Goal: Task Accomplishment & Management: Manage account settings

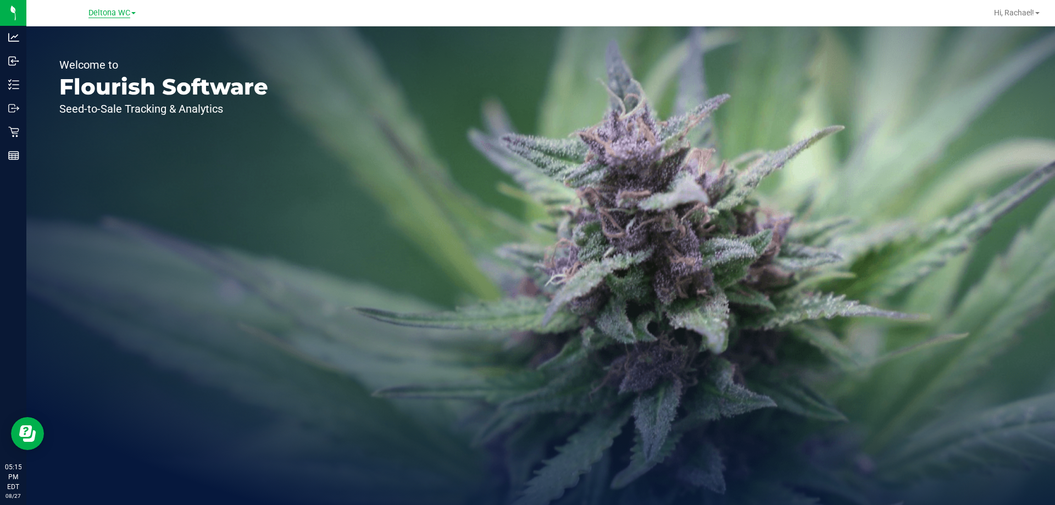
click at [105, 12] on span "Deltona WC" at bounding box center [109, 13] width 42 height 10
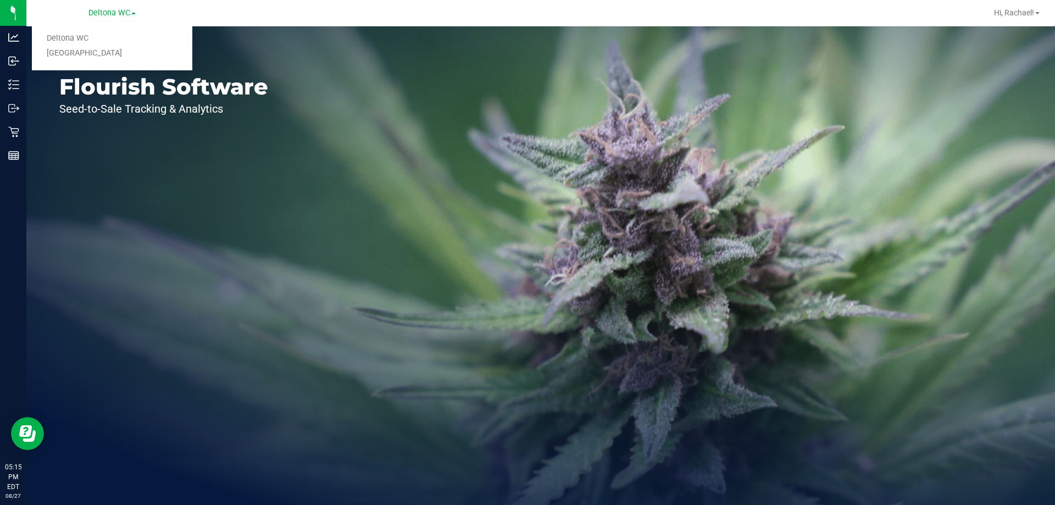
click at [85, 47] on link "[GEOGRAPHIC_DATA]" at bounding box center [112, 53] width 160 height 15
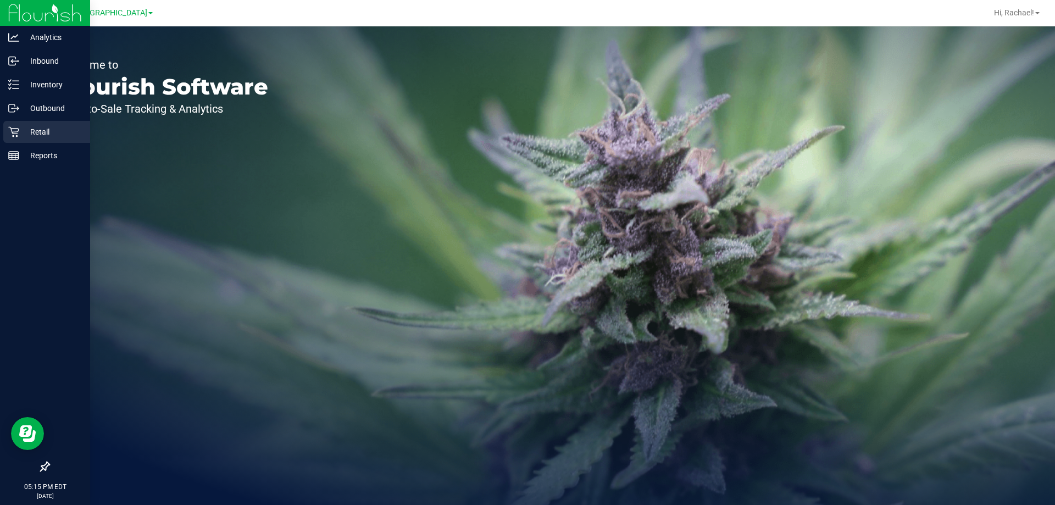
click at [33, 128] on p "Retail" at bounding box center [52, 131] width 66 height 13
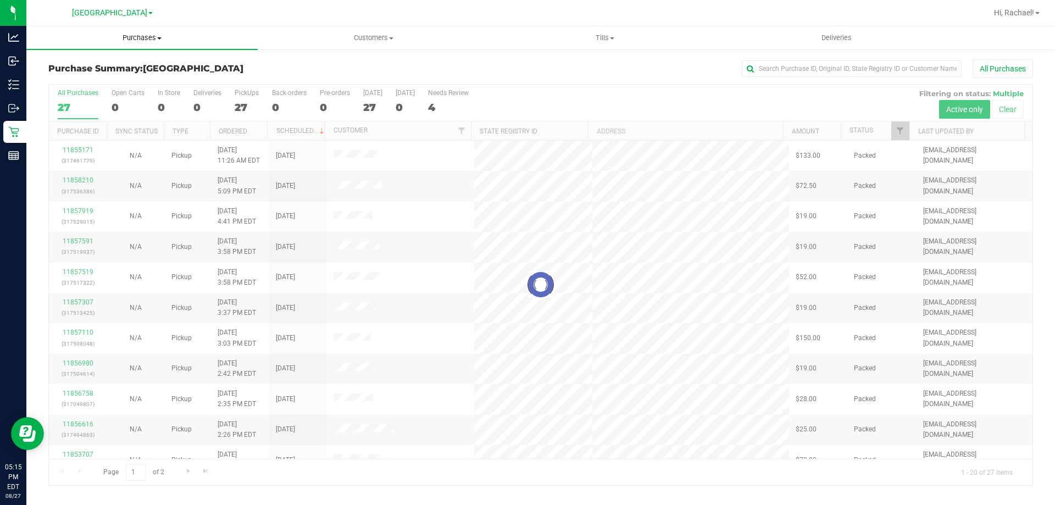
click at [143, 34] on span "Purchases" at bounding box center [141, 38] width 231 height 10
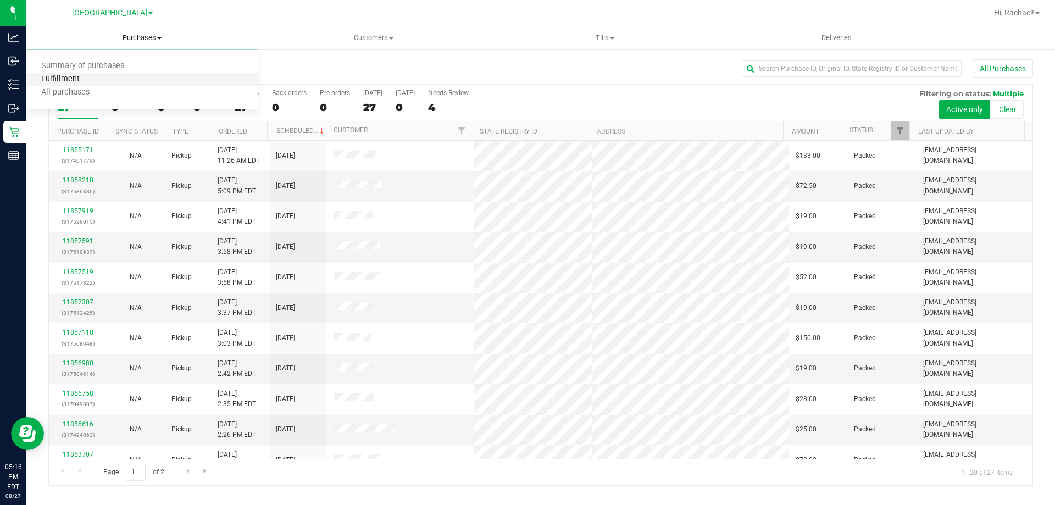
click at [92, 80] on span "Fulfillment" at bounding box center [60, 79] width 68 height 9
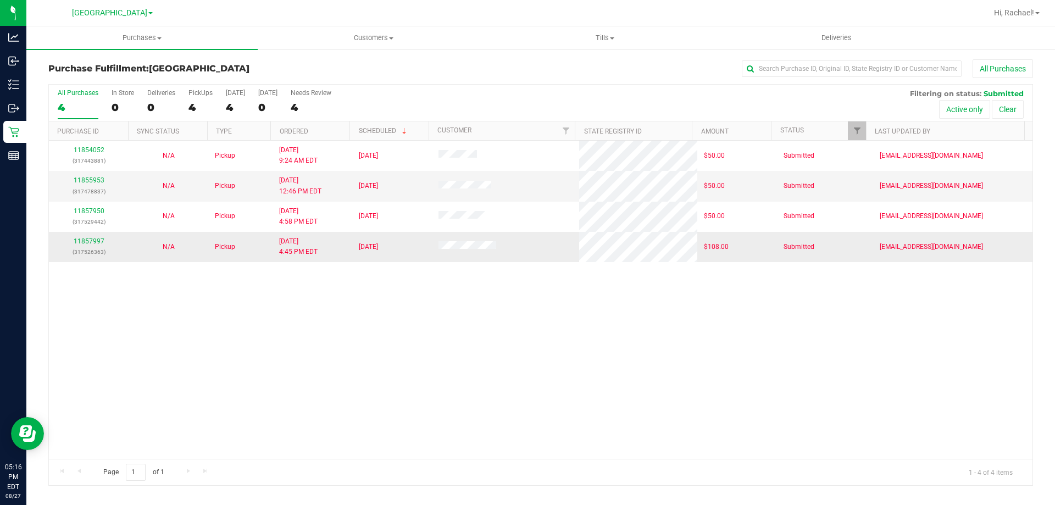
click at [91, 235] on td "11857997 (317526363)" at bounding box center [89, 247] width 80 height 30
click at [92, 241] on link "11857997" at bounding box center [89, 241] width 31 height 8
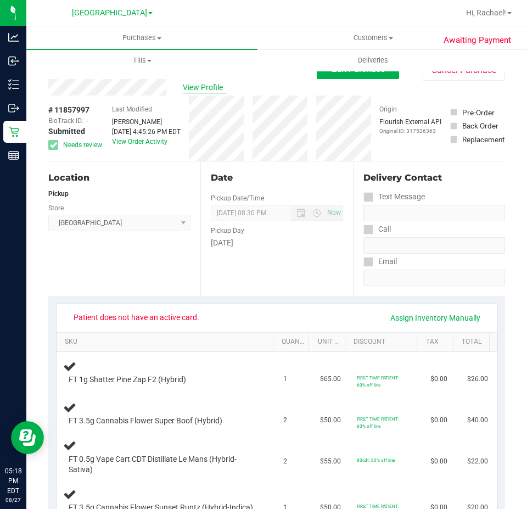
click at [212, 87] on span "View Profile" at bounding box center [205, 88] width 44 height 12
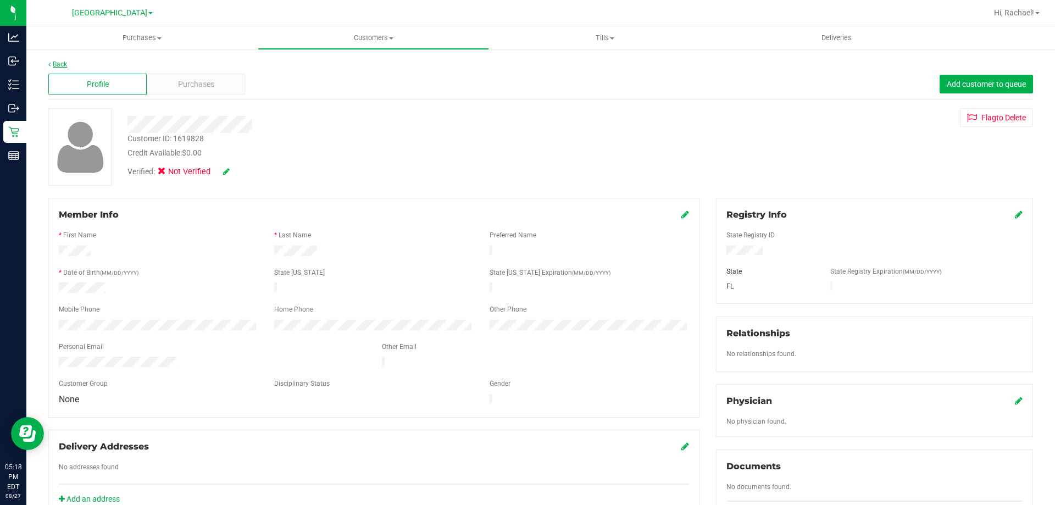
click at [61, 62] on link "Back" at bounding box center [57, 64] width 19 height 8
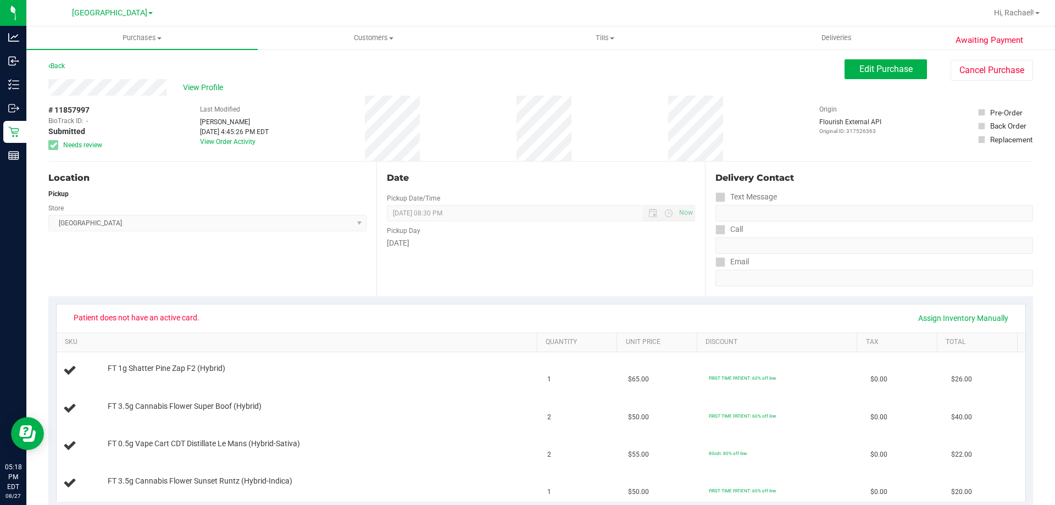
click at [881, 65] on span "Edit Purchase" at bounding box center [885, 69] width 53 height 10
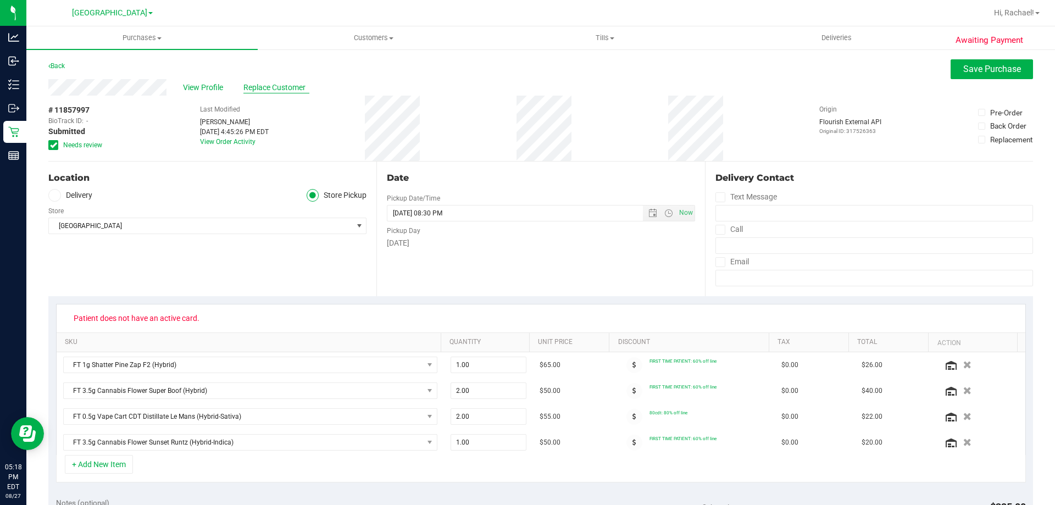
click at [267, 88] on span "Replace Customer" at bounding box center [276, 88] width 66 height 12
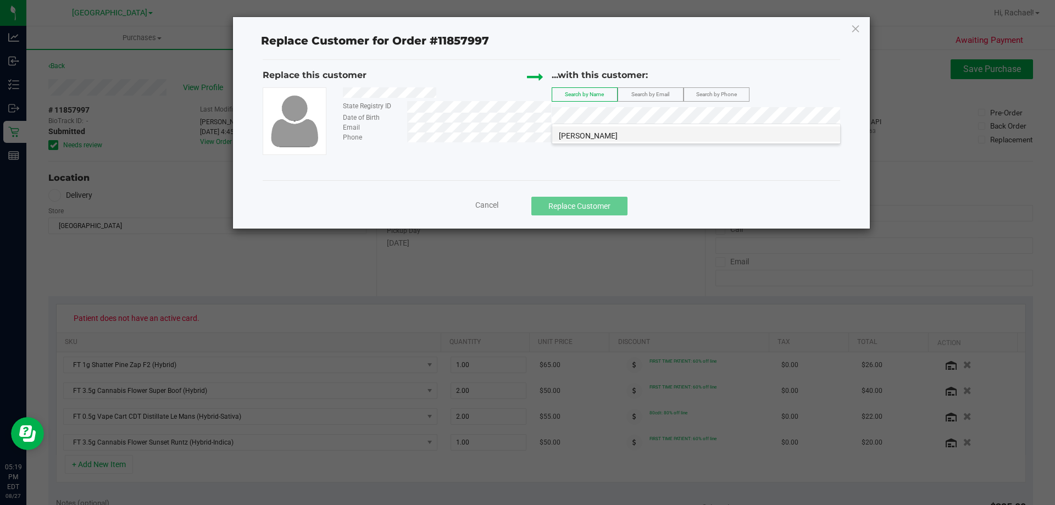
click at [618, 134] on span "[PERSON_NAME]" at bounding box center [588, 135] width 59 height 9
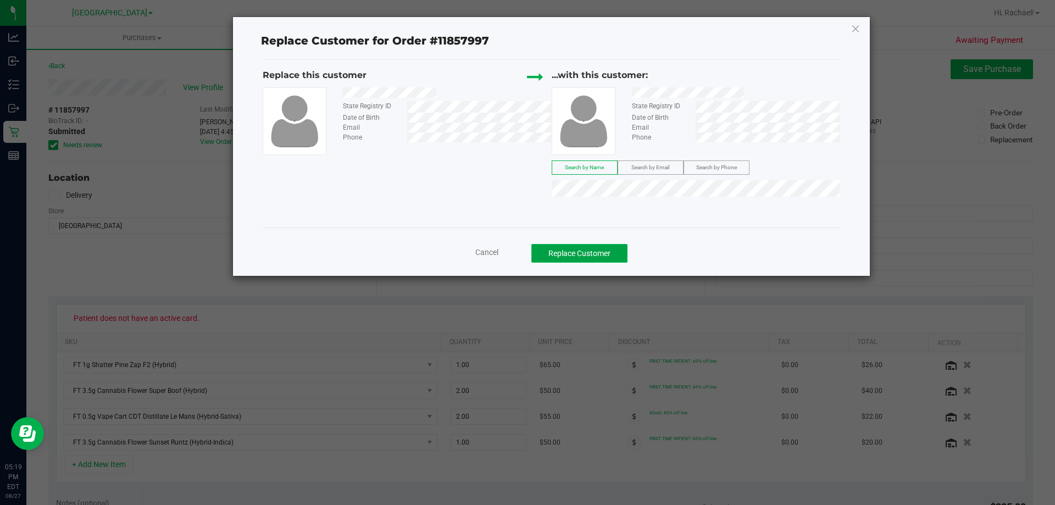
click at [600, 248] on button "Replace Customer" at bounding box center [579, 253] width 96 height 19
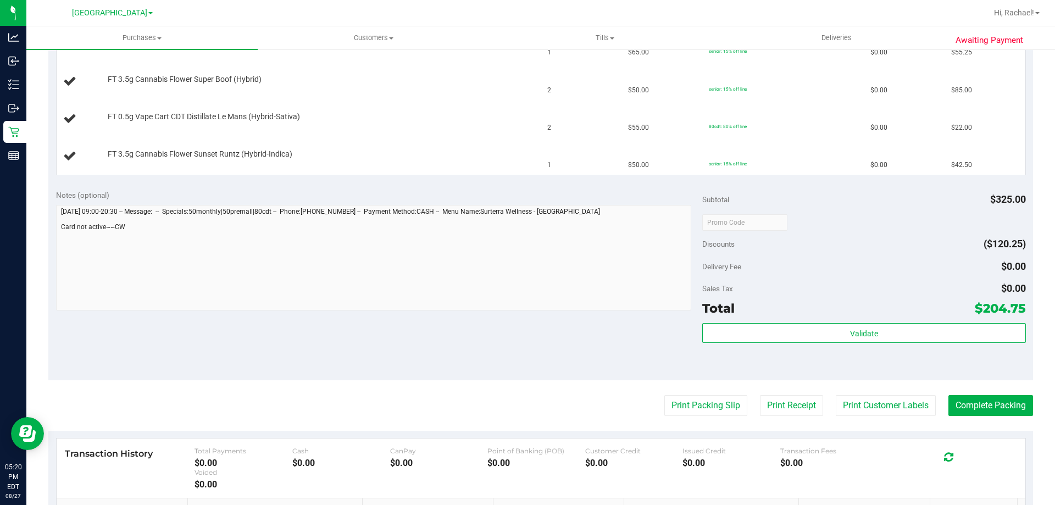
scroll to position [330, 0]
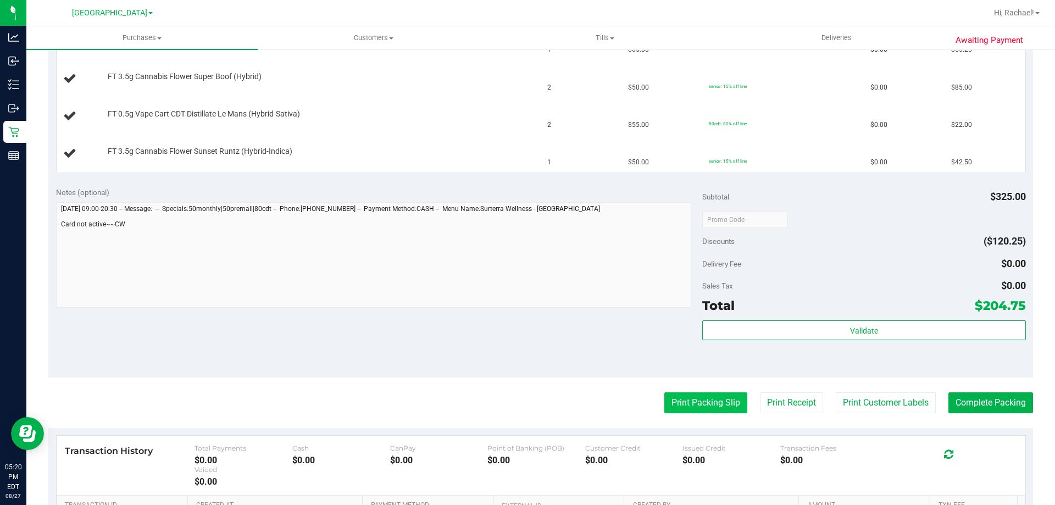
click at [679, 400] on button "Print Packing Slip" at bounding box center [705, 402] width 83 height 21
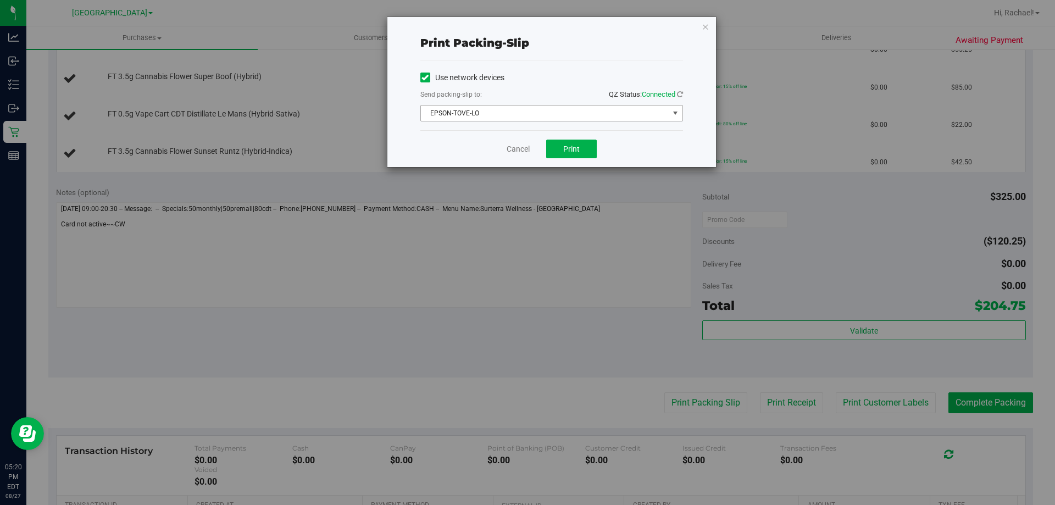
click at [523, 106] on span "EPSON-TOVE-LO" at bounding box center [545, 112] width 248 height 15
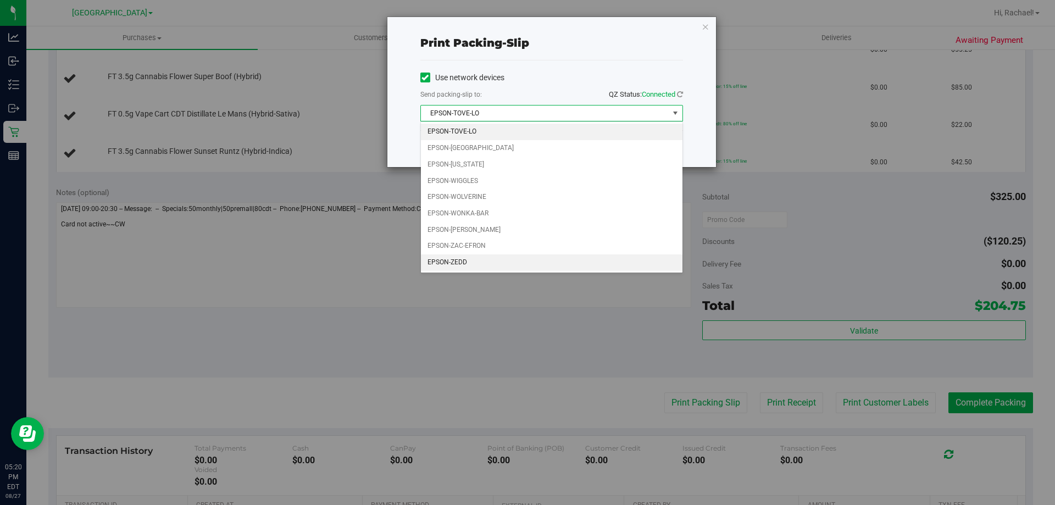
click at [460, 260] on li "EPSON-ZEDD" at bounding box center [552, 262] width 262 height 16
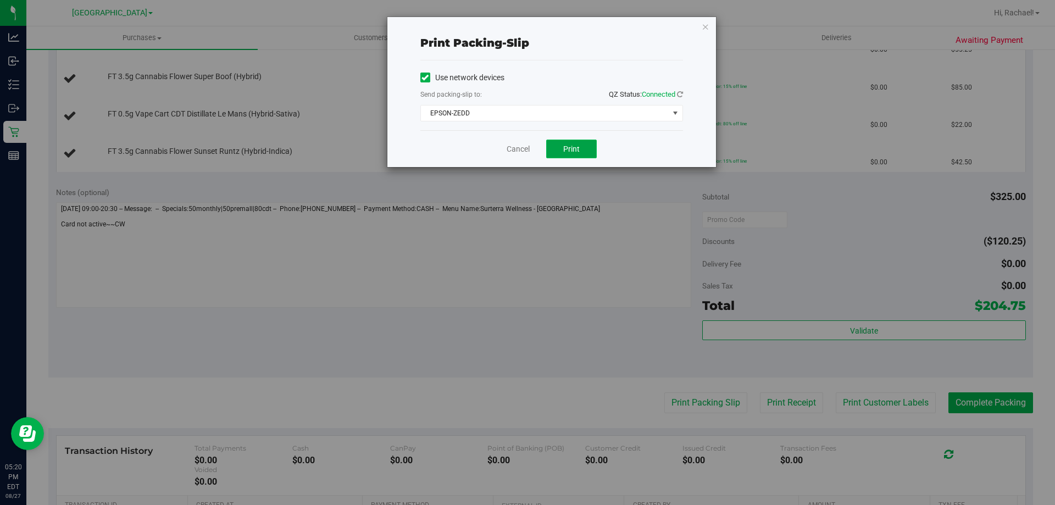
click at [572, 154] on button "Print" at bounding box center [571, 149] width 51 height 19
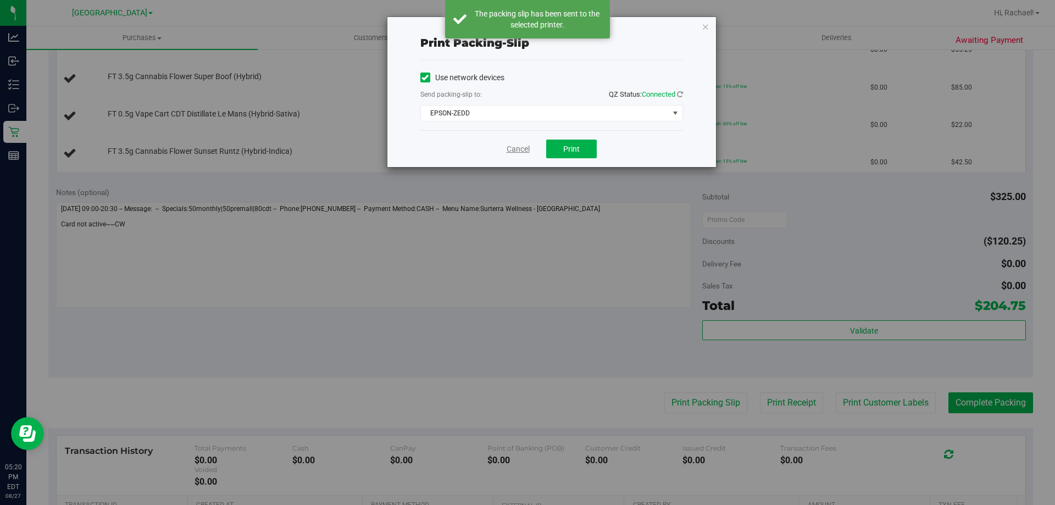
click at [515, 148] on link "Cancel" at bounding box center [518, 149] width 23 height 12
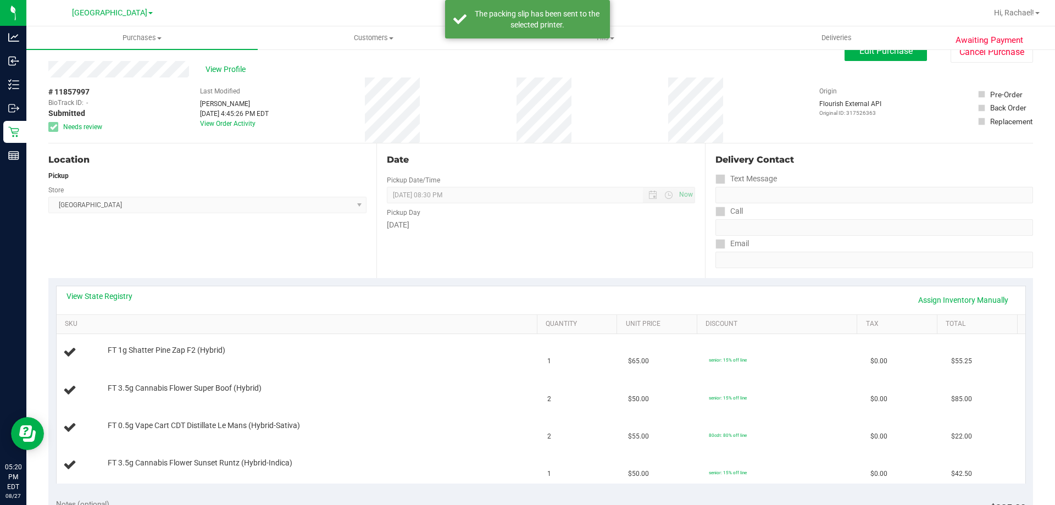
scroll to position [0, 0]
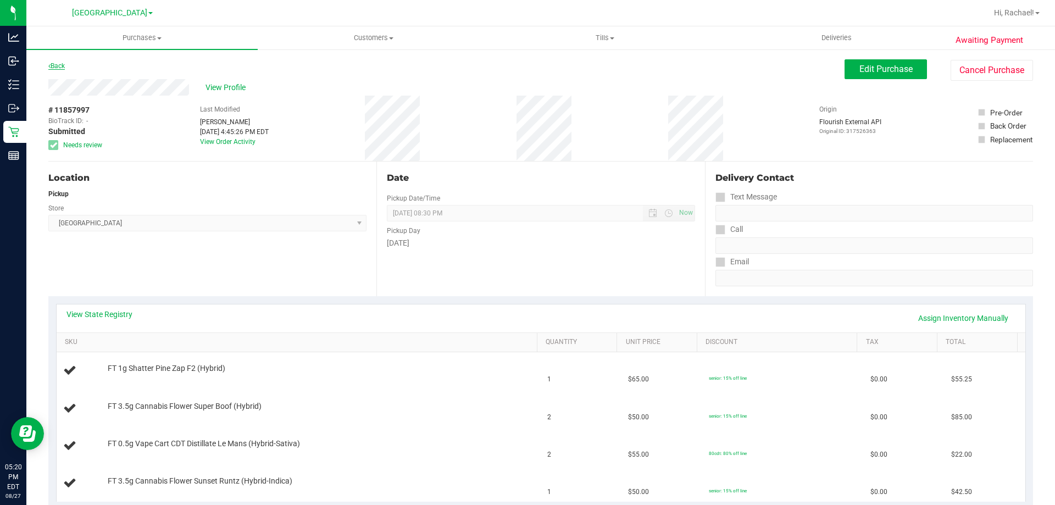
click at [58, 67] on link "Back" at bounding box center [56, 66] width 16 height 8
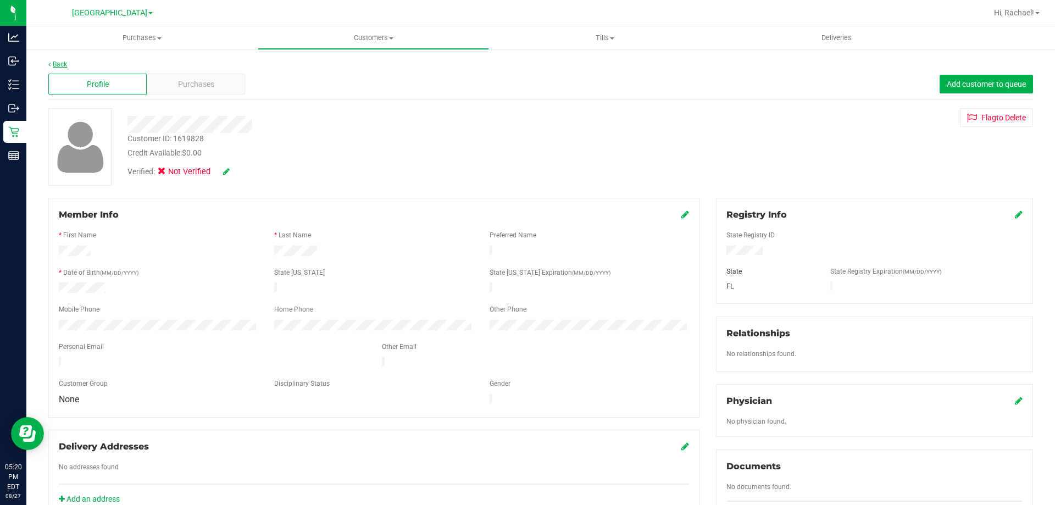
click at [62, 66] on link "Back" at bounding box center [57, 64] width 19 height 8
